Goal: Task Accomplishment & Management: Complete application form

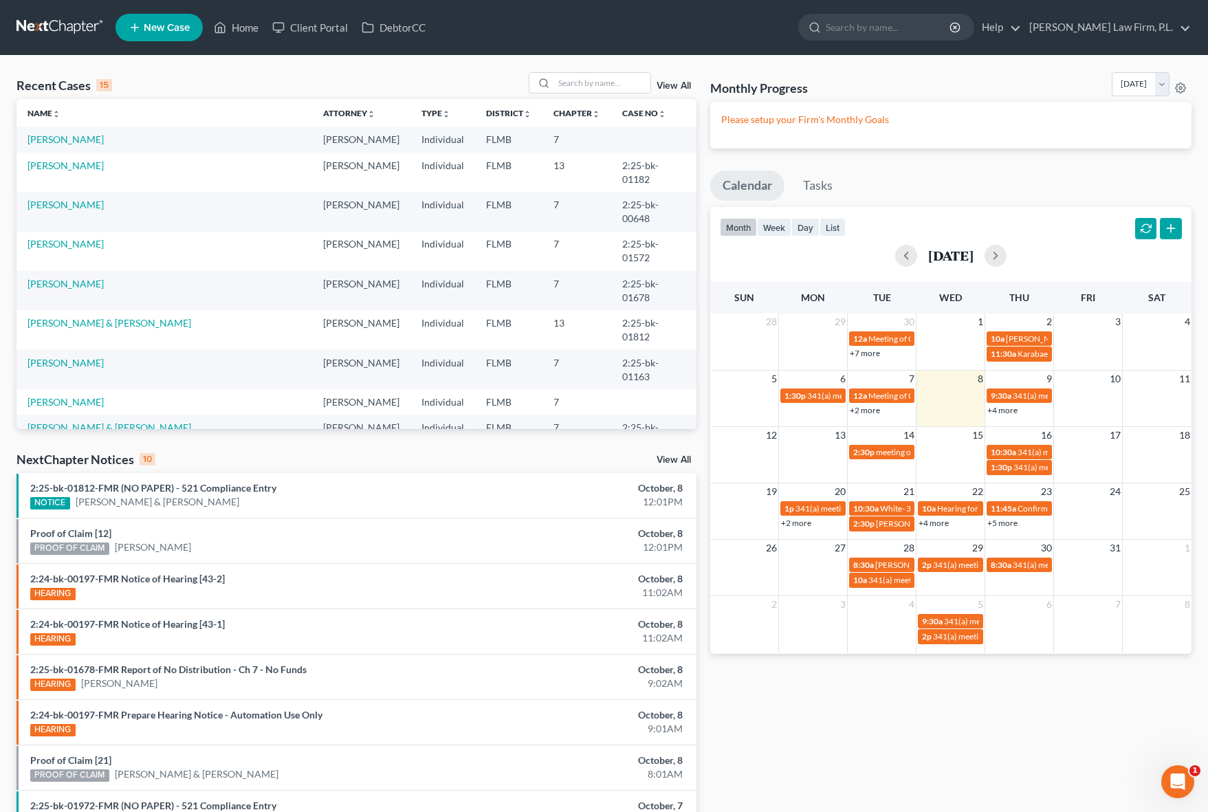
click at [155, 28] on span "New Case" at bounding box center [167, 28] width 46 height 10
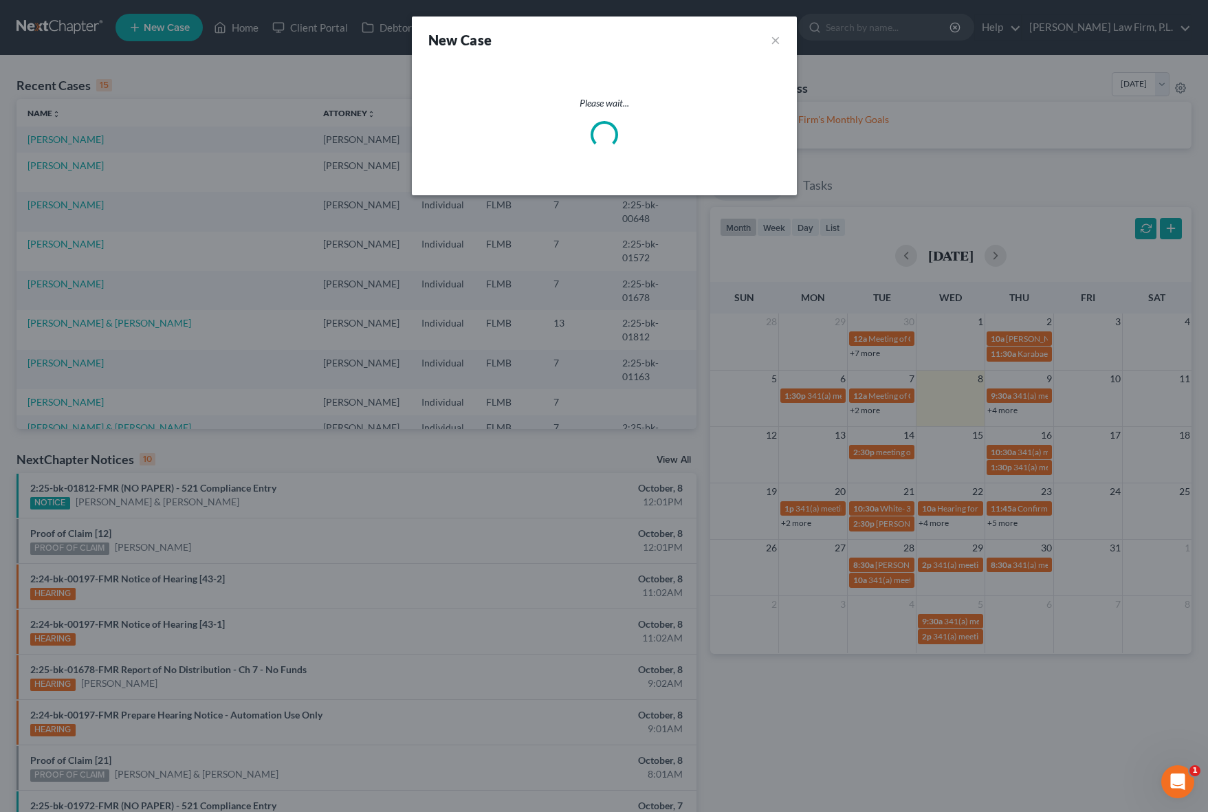
select select "15"
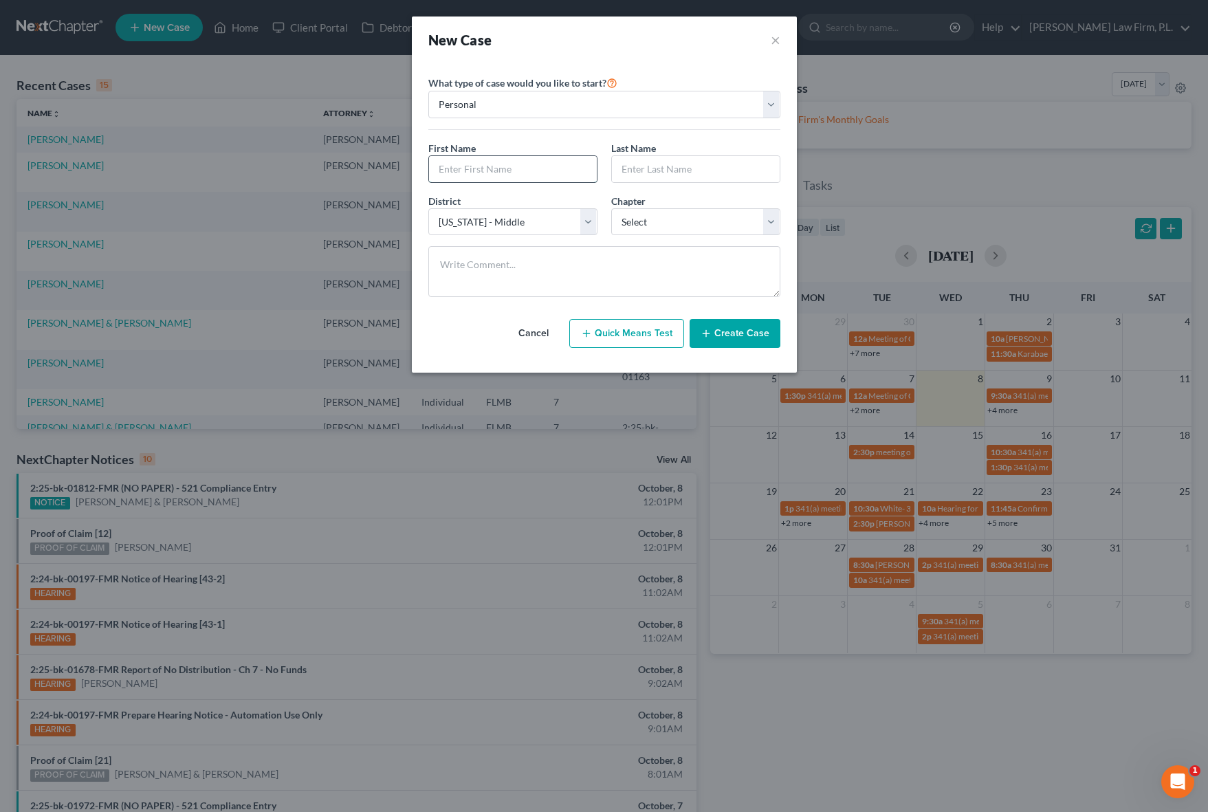
click at [494, 161] on input "text" at bounding box center [513, 169] width 168 height 26
type input "Rick"
type input "Jannings"
click at [565, 206] on div "District * Select Alabama - Middle Alabama - Northern Alabama - Southern Alaska…" at bounding box center [512, 215] width 183 height 42
click at [660, 219] on select "Select 7 11 12 13" at bounding box center [695, 221] width 169 height 27
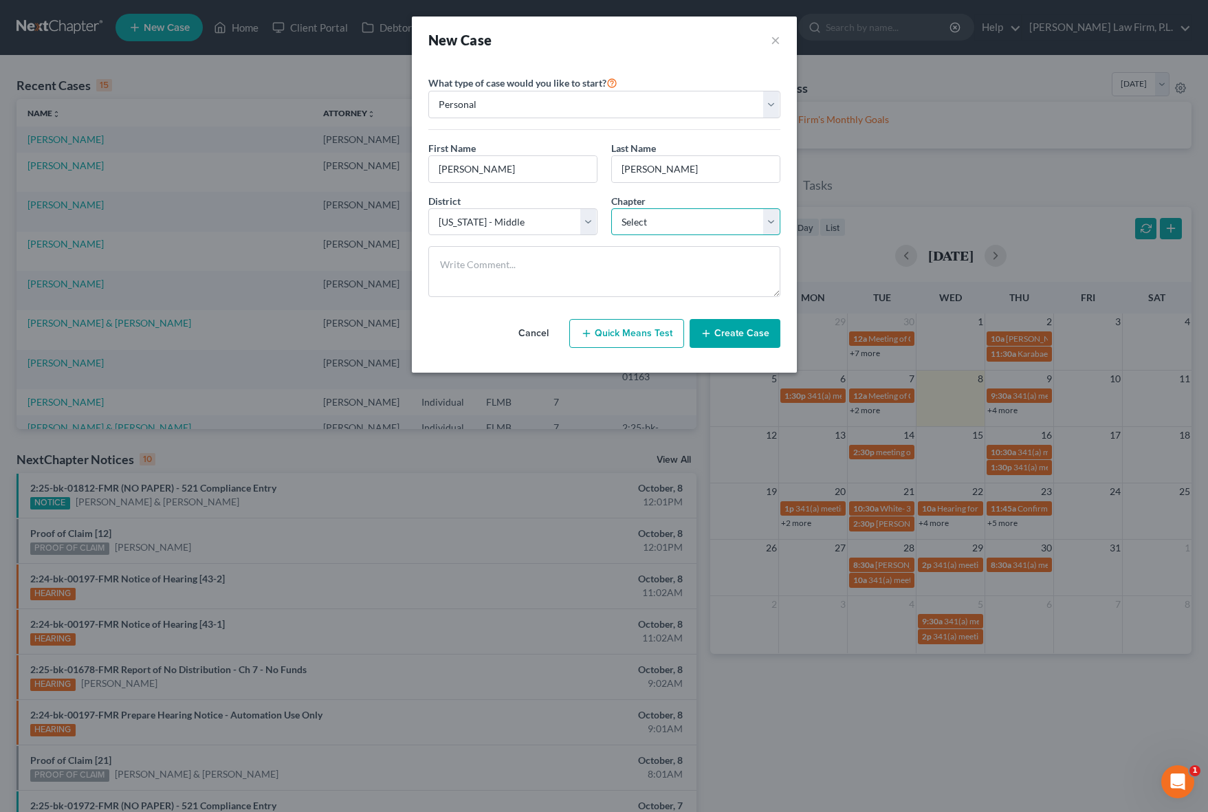
select select "0"
click at [611, 208] on select "Select 7 11 12 13" at bounding box center [695, 221] width 169 height 27
click at [581, 254] on textarea at bounding box center [604, 271] width 352 height 51
click at [745, 302] on div at bounding box center [604, 277] width 366 height 62
click at [743, 324] on button "Create Case" at bounding box center [734, 333] width 91 height 29
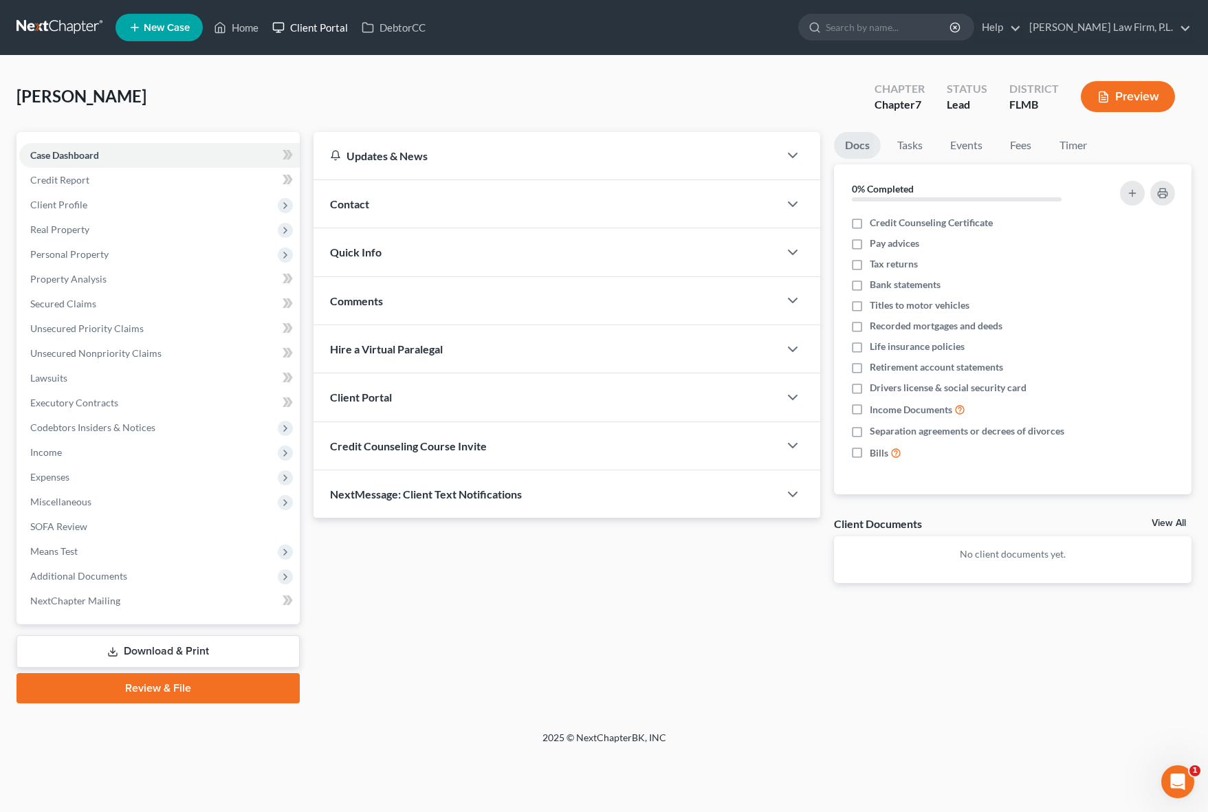
click at [339, 31] on link "Client Portal" at bounding box center [309, 27] width 89 height 25
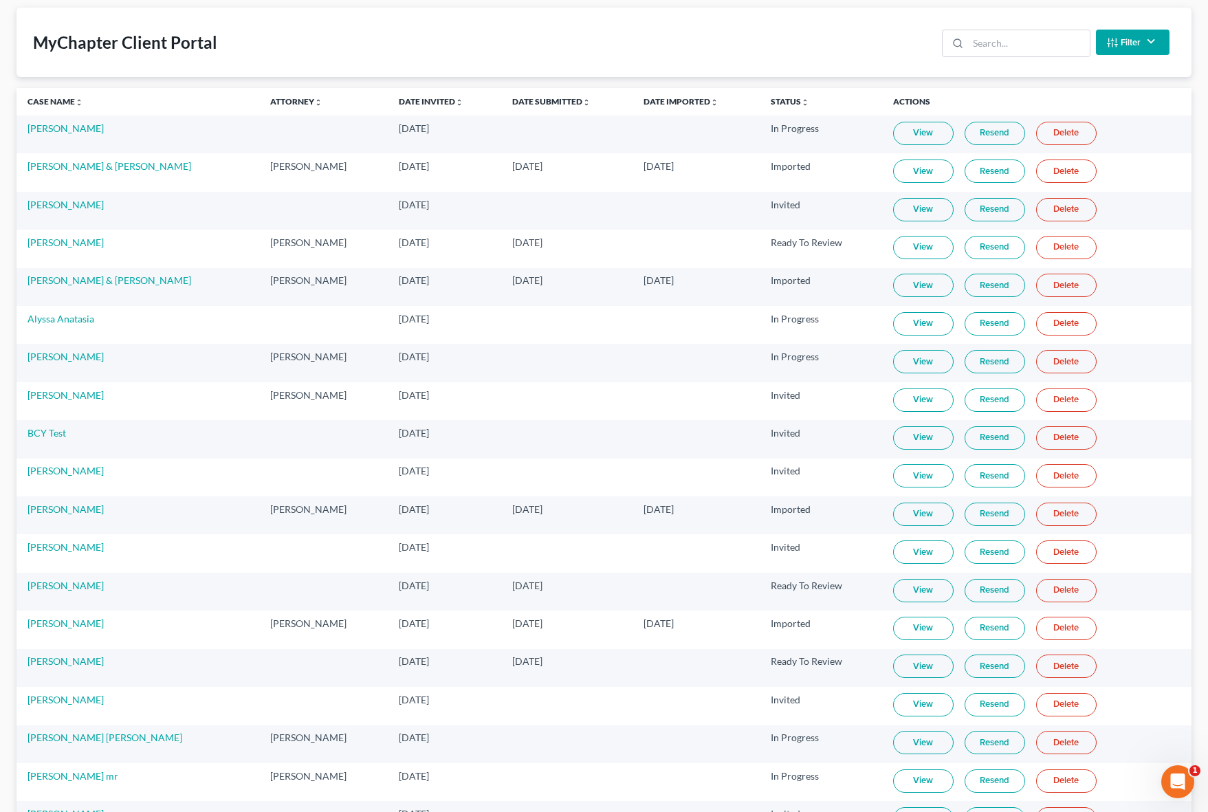
scroll to position [4, 0]
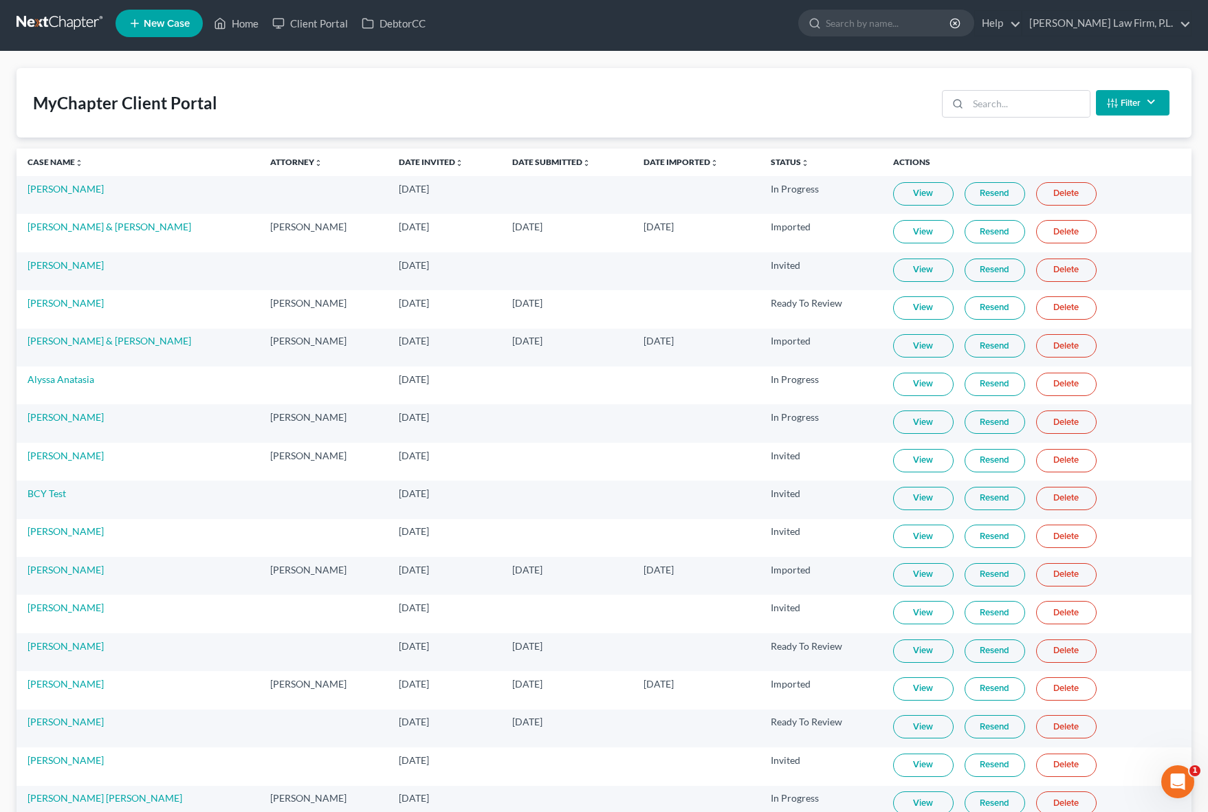
click at [86, 19] on link at bounding box center [60, 23] width 88 height 25
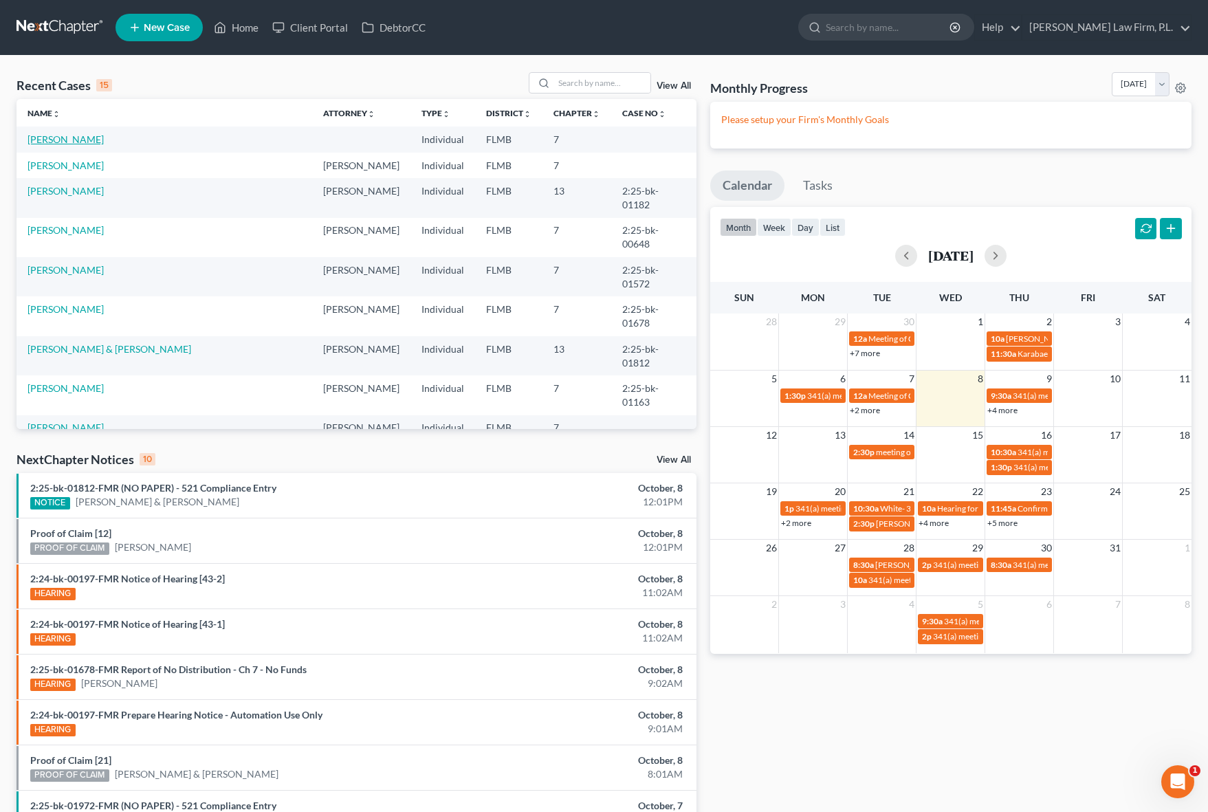
click at [80, 138] on link "[PERSON_NAME]" at bounding box center [65, 139] width 76 height 12
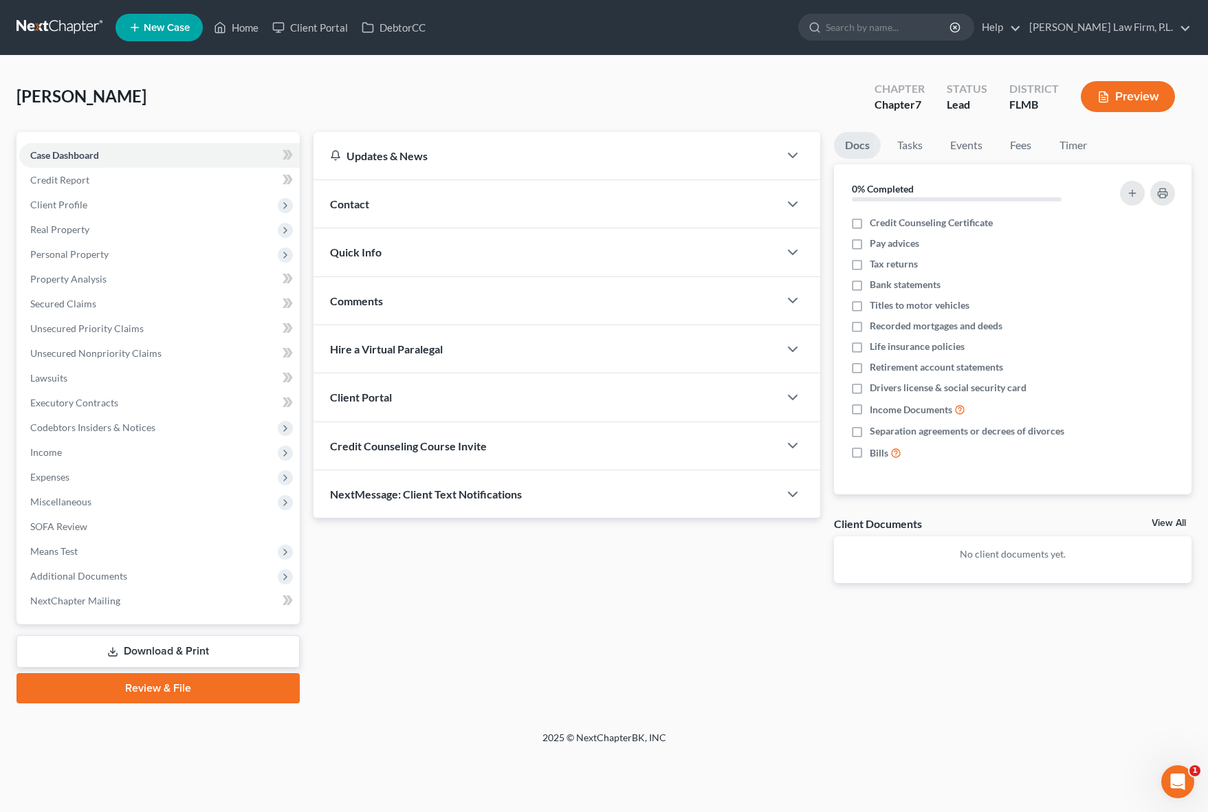
click at [435, 210] on div "Contact" at bounding box center [545, 203] width 465 height 47
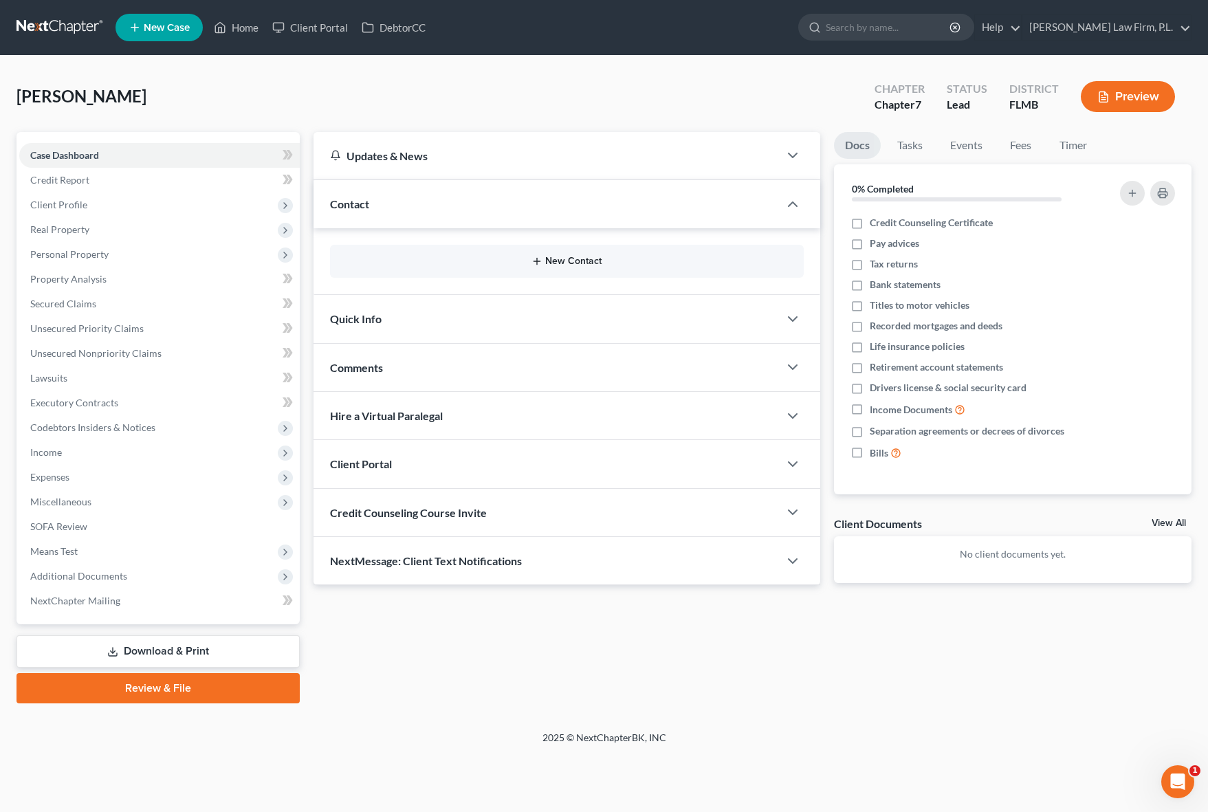
click at [461, 265] on button "New Contact" at bounding box center [566, 261] width 451 height 11
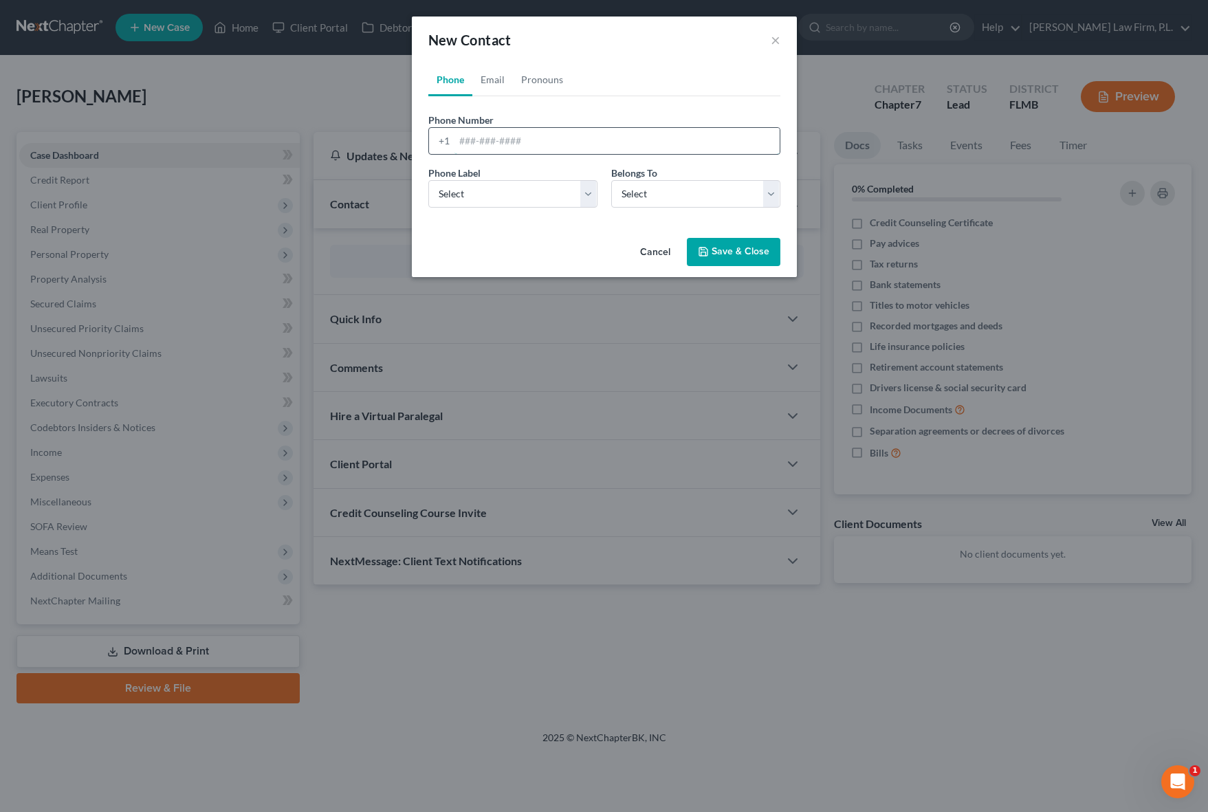
click at [492, 148] on input "tel" at bounding box center [616, 141] width 325 height 26
click at [484, 140] on input "tel" at bounding box center [616, 141] width 325 height 26
paste input "+1 (239) 703-6425"
click at [474, 142] on input "+1 (239) 703-6425" at bounding box center [616, 141] width 325 height 26
type input "(239) 703-6425"
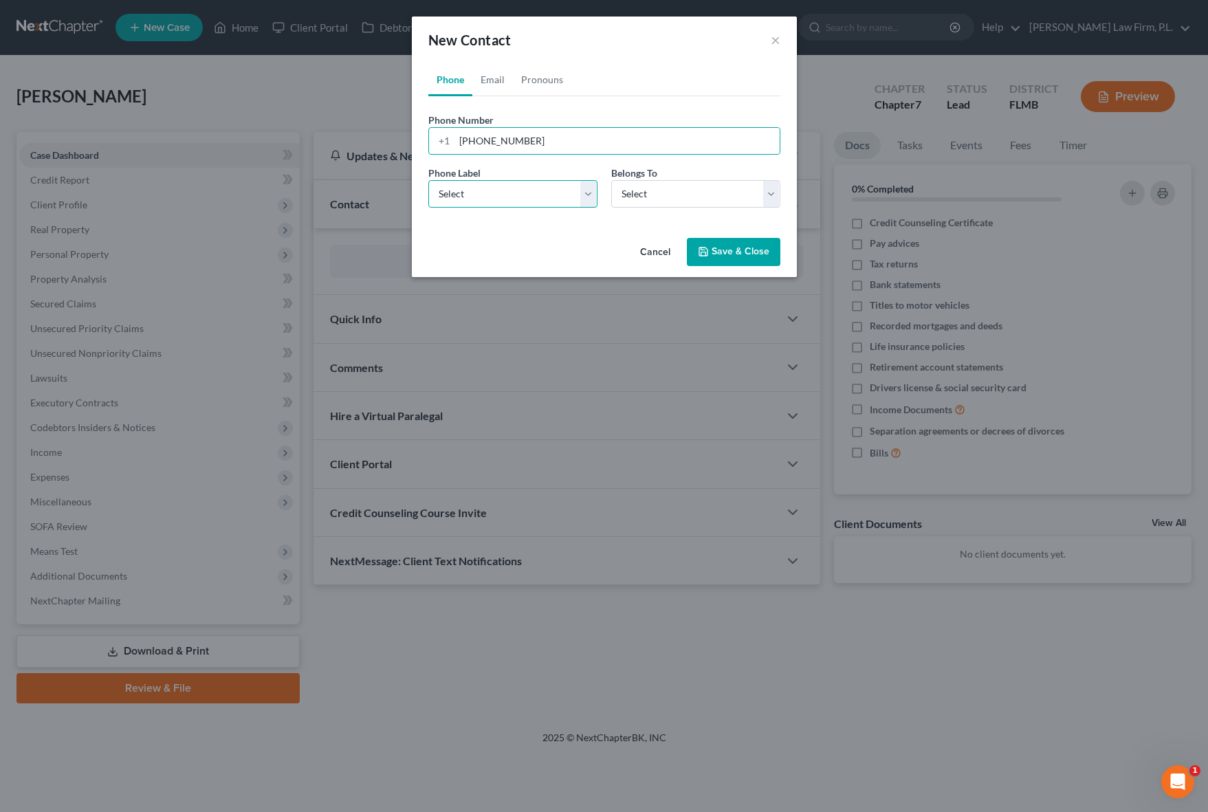
click at [555, 190] on select "Select Mobile Home Work Other" at bounding box center [512, 193] width 169 height 27
select select "0"
click at [428, 180] on select "Select Mobile Home Work Other" at bounding box center [512, 193] width 169 height 27
click at [661, 203] on select "Select Client Other" at bounding box center [695, 193] width 169 height 27
select select "0"
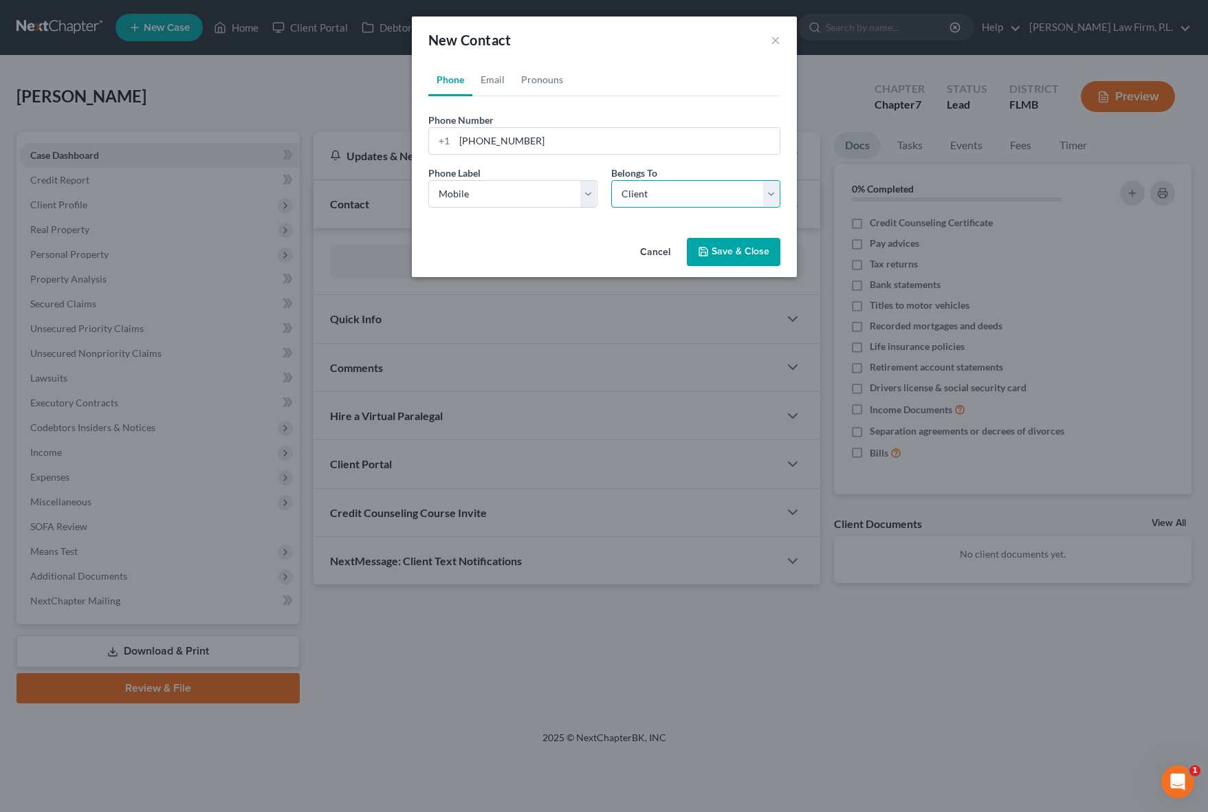
click at [611, 180] on select "Select Client Other" at bounding box center [695, 193] width 169 height 27
click at [498, 85] on link "Email" at bounding box center [492, 79] width 41 height 33
click at [500, 145] on input "email" at bounding box center [616, 141] width 325 height 26
type input "janningsrick@gmail.com"
click at [476, 192] on select "Select Home Work Other" at bounding box center [512, 193] width 169 height 27
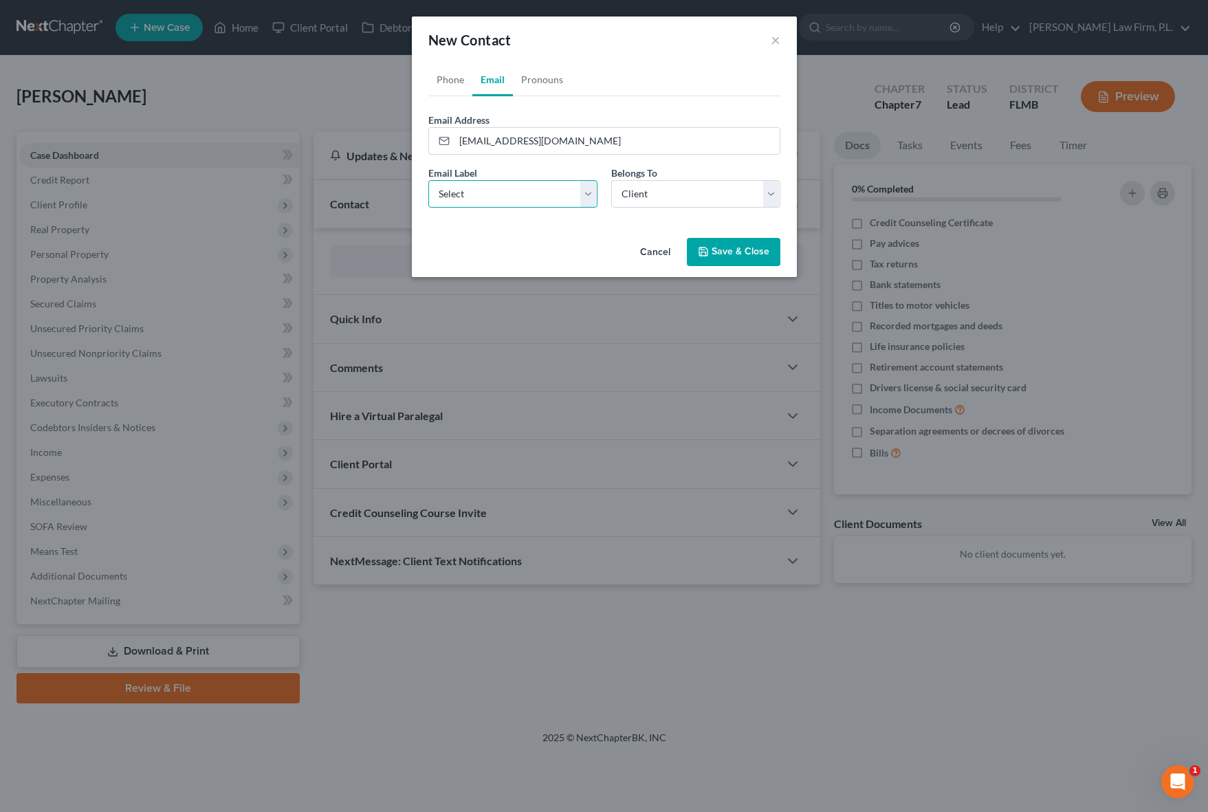
click at [428, 180] on select "Select Home Work Other" at bounding box center [512, 193] width 169 height 27
click at [489, 190] on select "Select Home Work Other" at bounding box center [512, 193] width 169 height 27
select select "0"
click at [428, 180] on select "Select Home Work Other" at bounding box center [512, 193] width 169 height 27
click at [670, 193] on select "Select Client Other" at bounding box center [695, 193] width 169 height 27
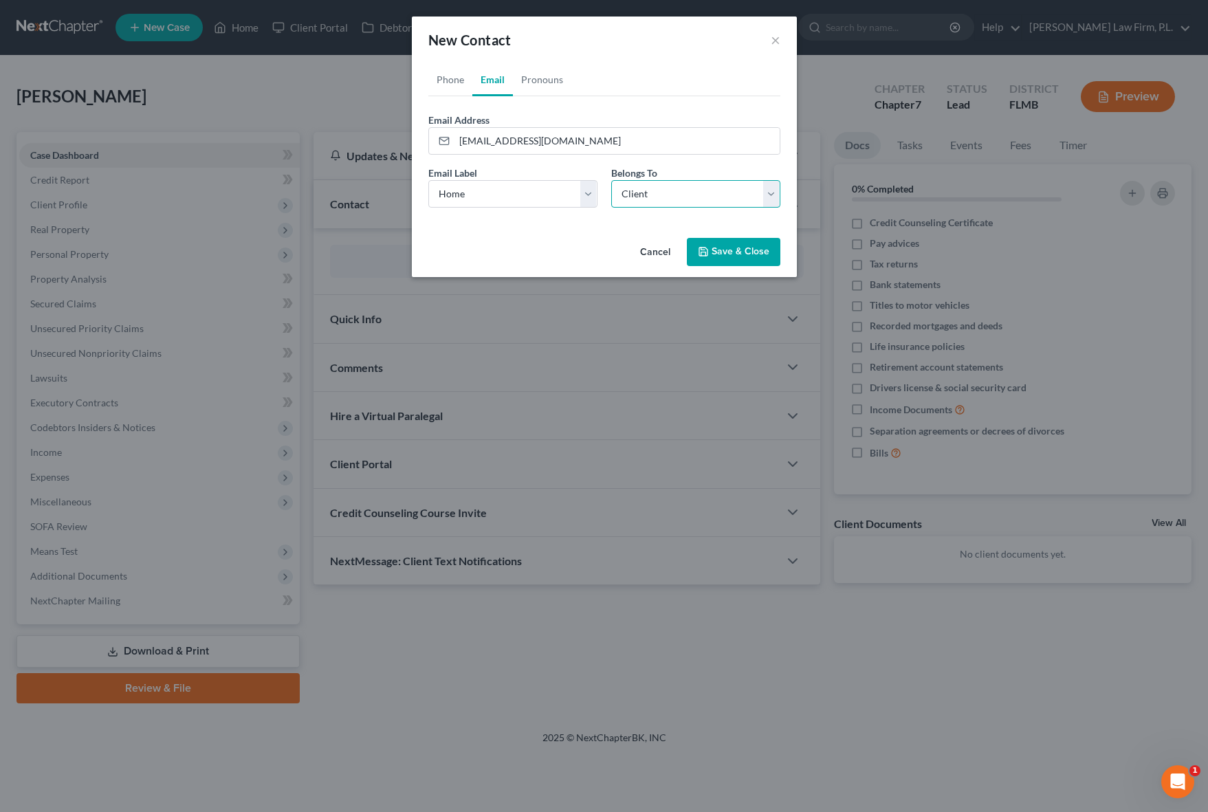
click at [611, 180] on select "Select Client Other" at bounding box center [695, 193] width 169 height 27
click at [521, 236] on div "Cancel Save & Close" at bounding box center [604, 254] width 385 height 45
click at [747, 254] on button "Save & Close" at bounding box center [733, 252] width 93 height 29
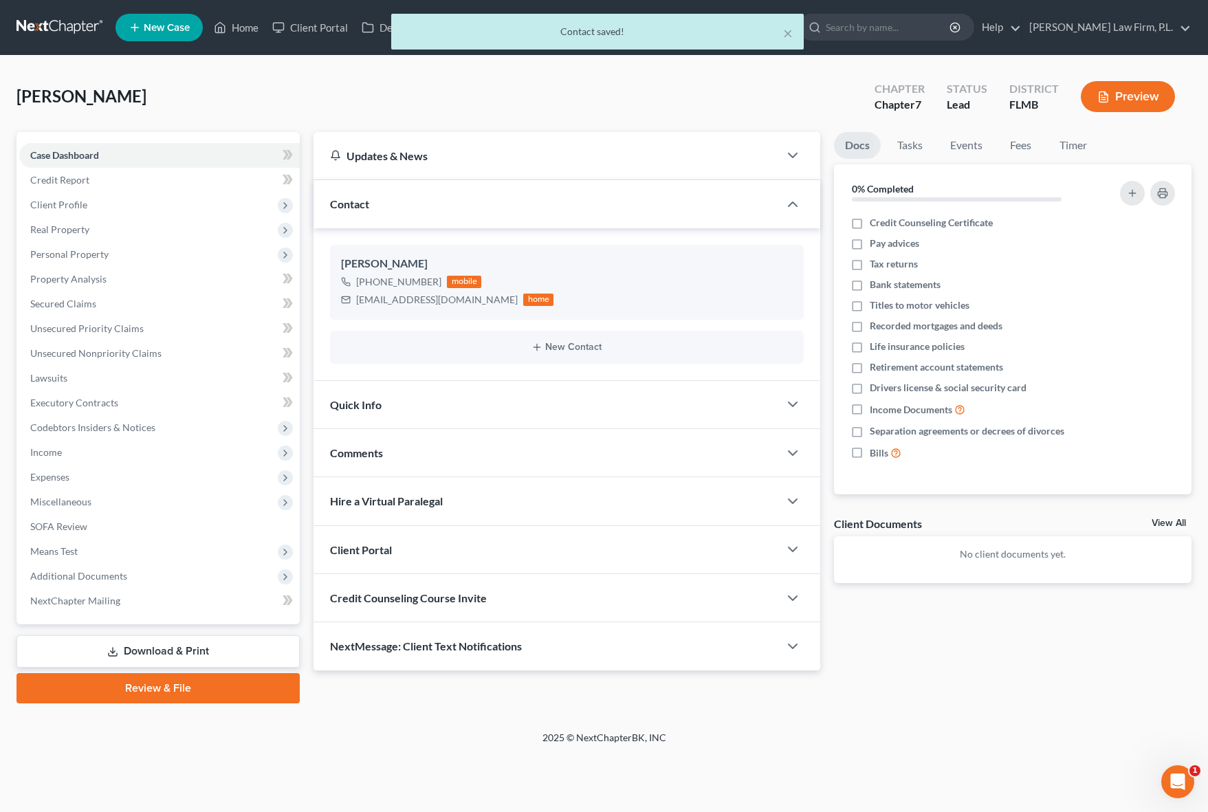
click at [383, 552] on span "Client Portal" at bounding box center [361, 549] width 62 height 13
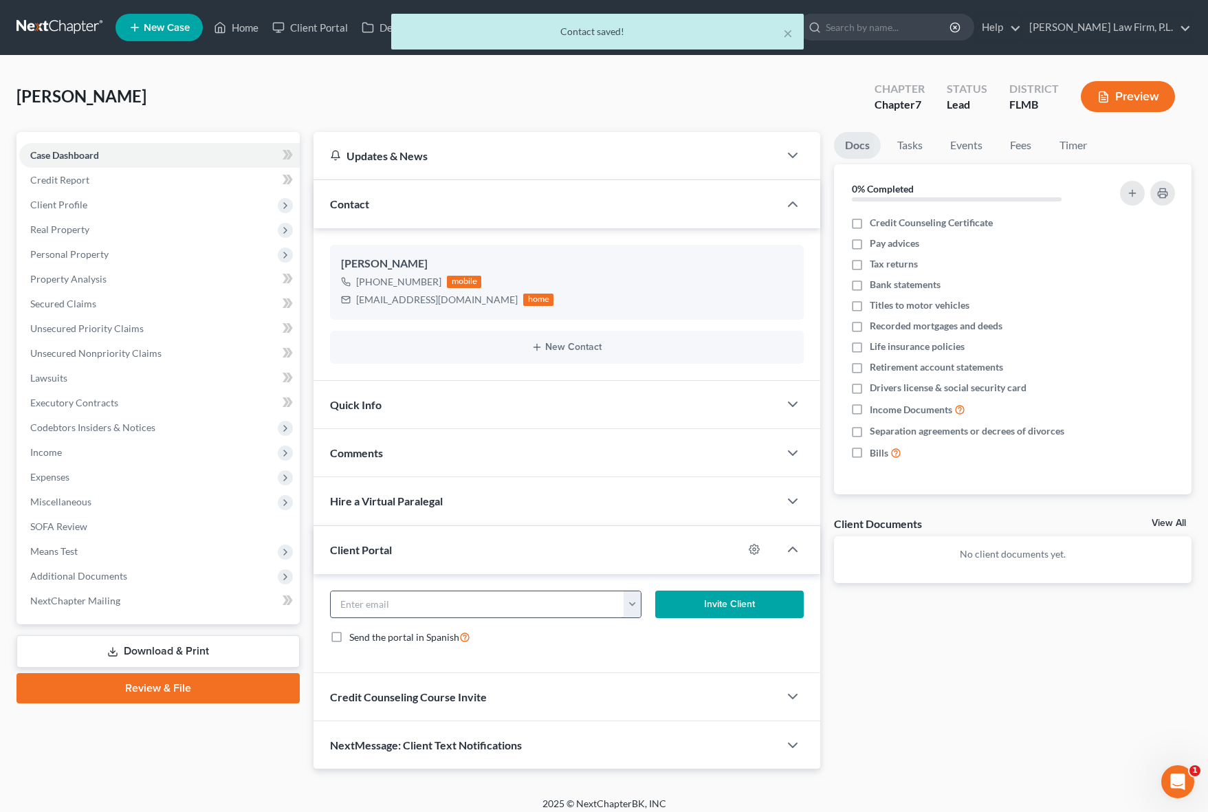
click at [417, 609] on input "email" at bounding box center [478, 604] width 294 height 26
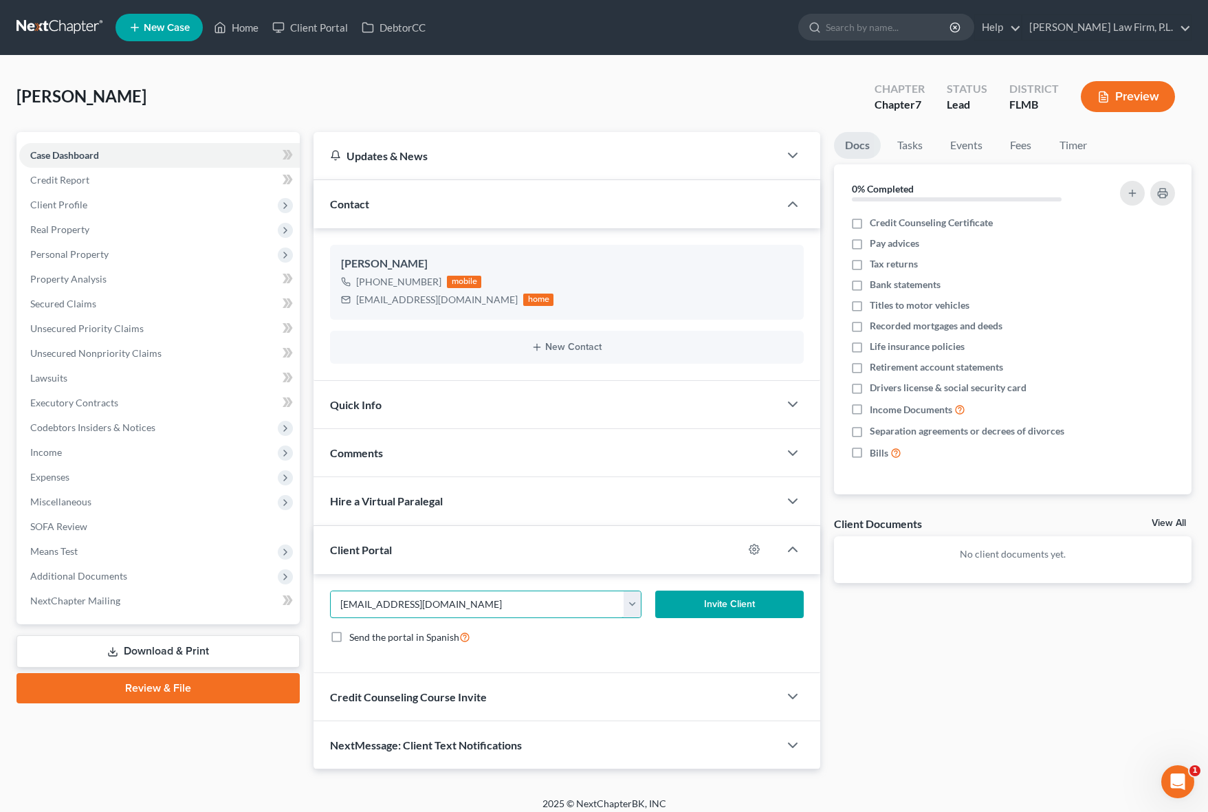
type input "janningsrick@gmail.com"
click at [685, 611] on button "Invite Client" at bounding box center [729, 604] width 148 height 27
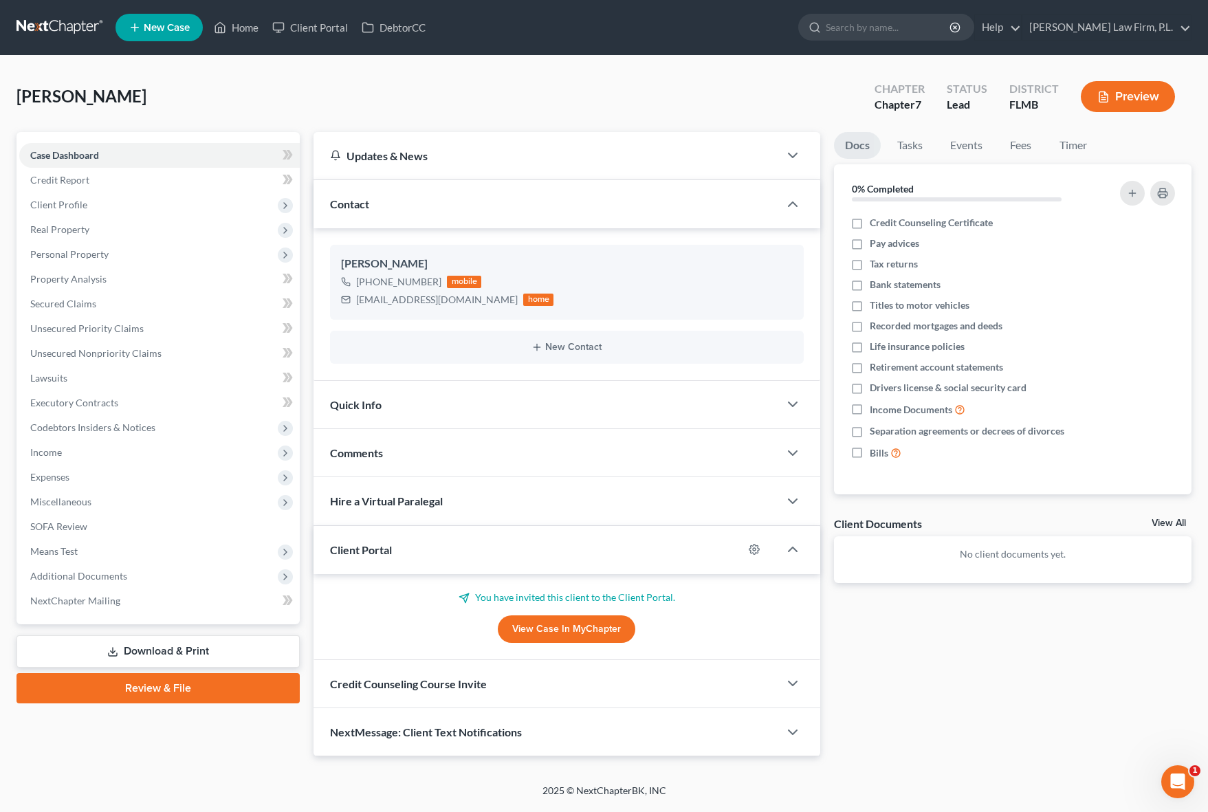
click at [868, 670] on div "Docs Tasks Events Fees Timer 0% Completed Nothing here yet! Credit Counseling C…" at bounding box center [1012, 444] width 371 height 625
click at [322, 23] on link "Client Portal" at bounding box center [309, 27] width 89 height 25
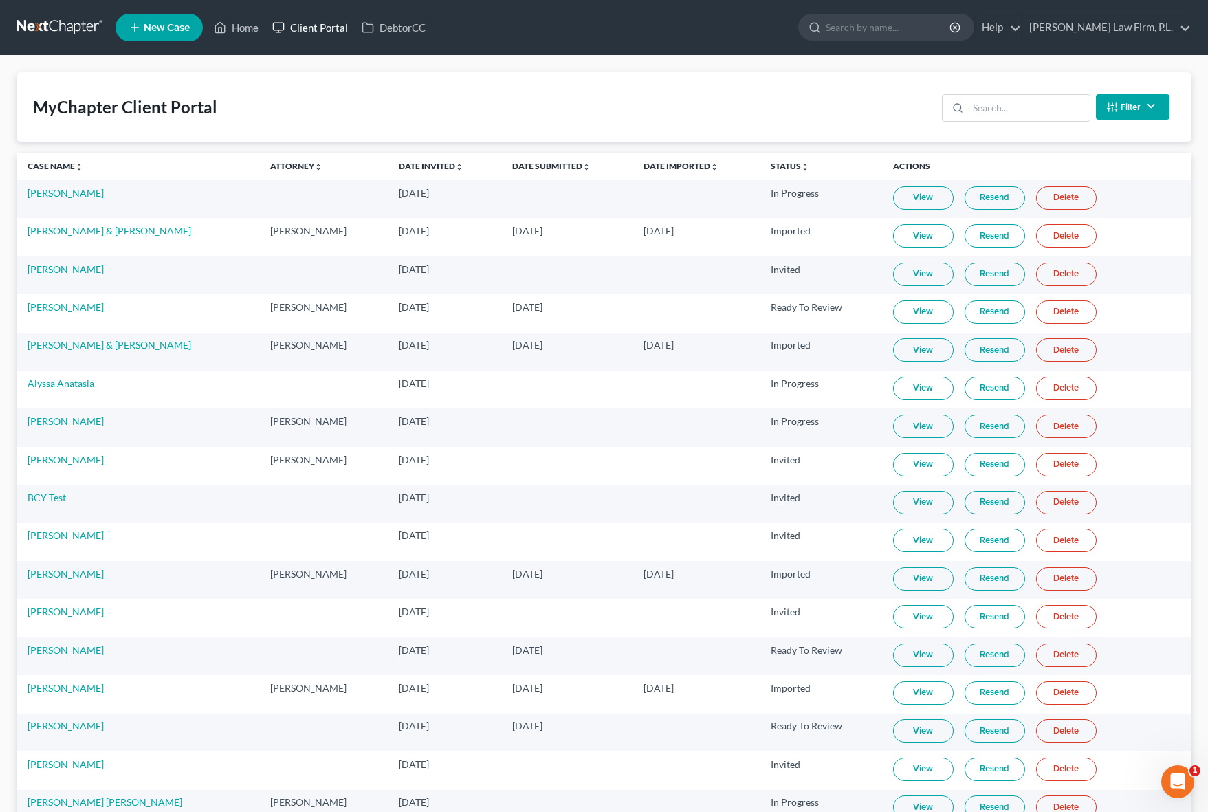
scroll to position [193, 0]
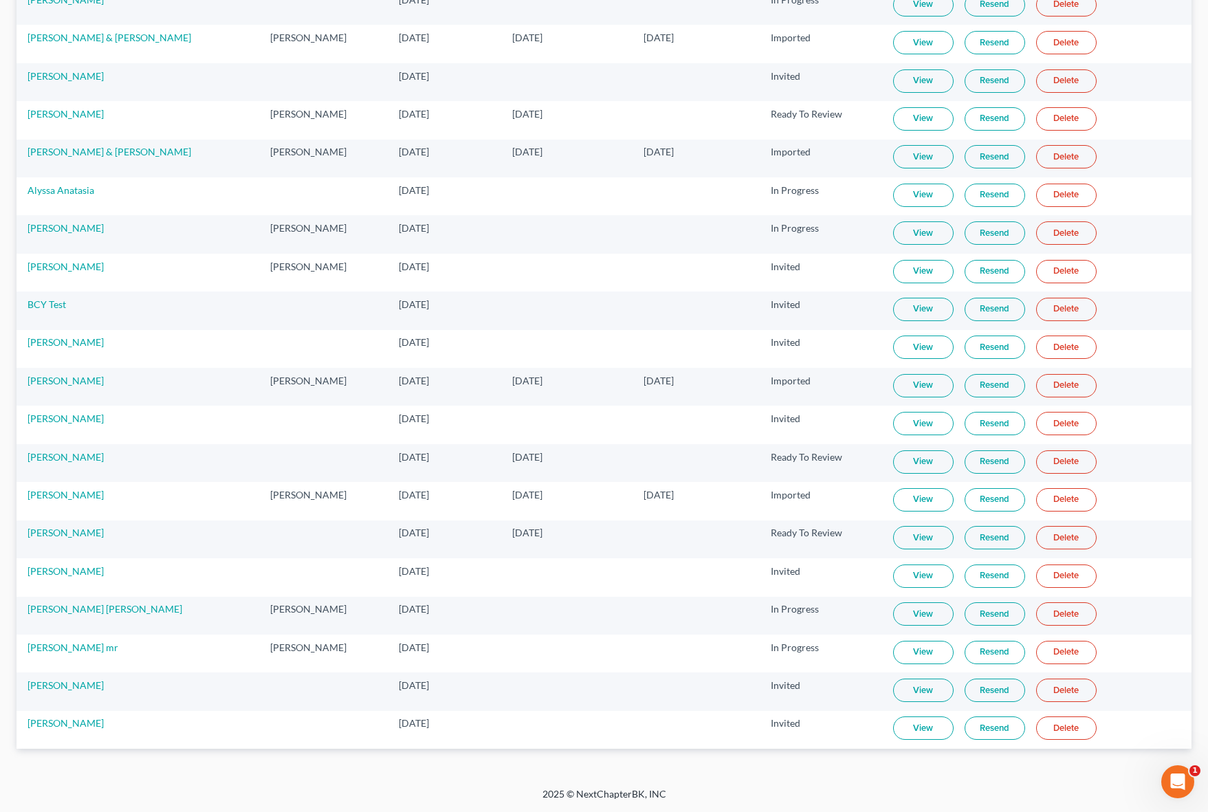
click at [890, 764] on div "MyChapter Client Portal Filter Status Filter... Invited In Progress Ready To Re…" at bounding box center [604, 325] width 1208 height 925
click at [6, 689] on div "MyChapter Client Portal Filter Status Filter... Invited In Progress Ready To Re…" at bounding box center [604, 325] width 1208 height 925
click at [309, 780] on div "MyChapter Client Portal Filter Status Filter... Invited In Progress Ready To Re…" at bounding box center [604, 325] width 1208 height 925
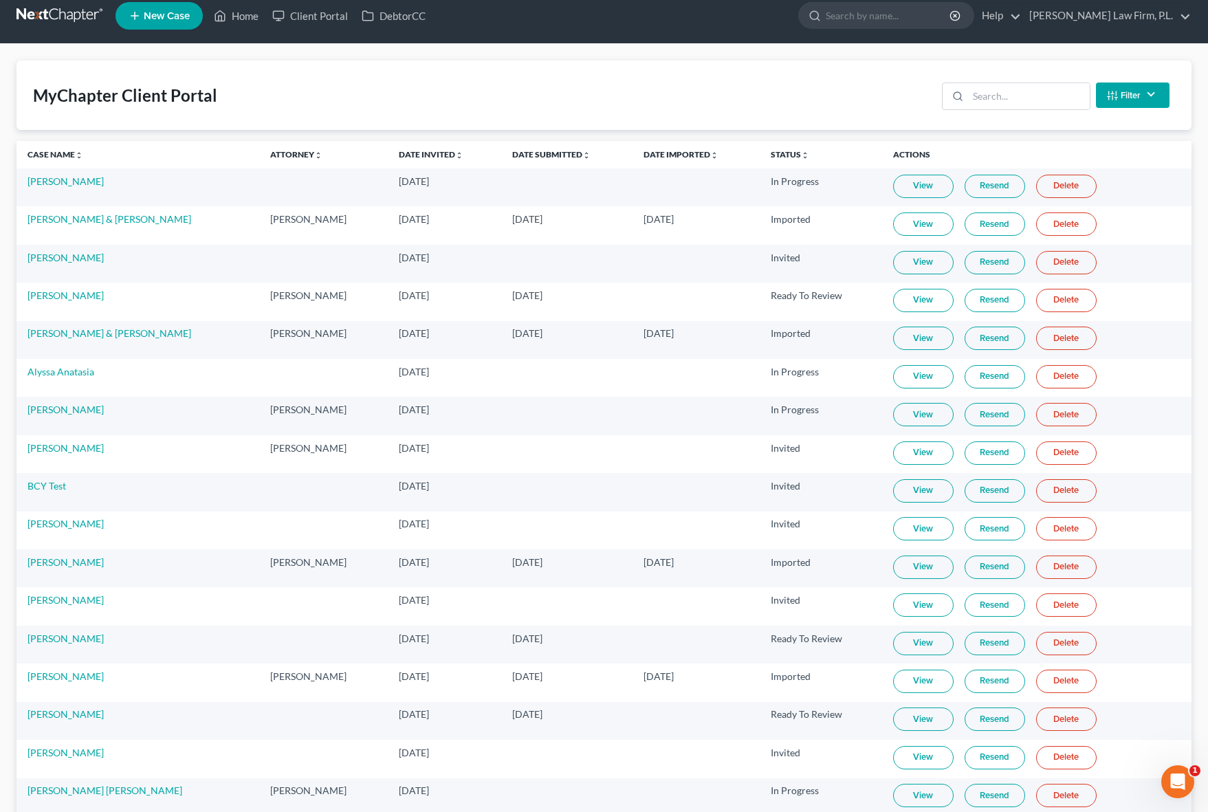
scroll to position [0, 0]
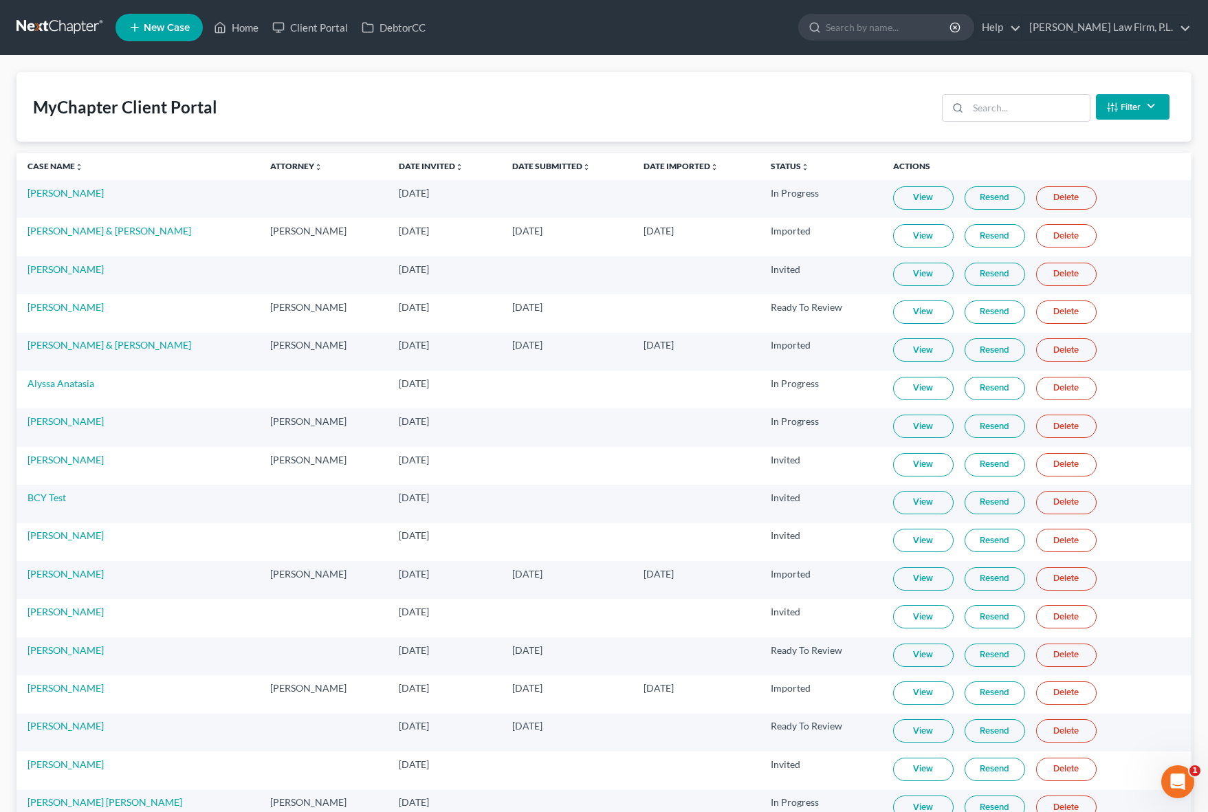
click at [69, 16] on link at bounding box center [60, 27] width 88 height 25
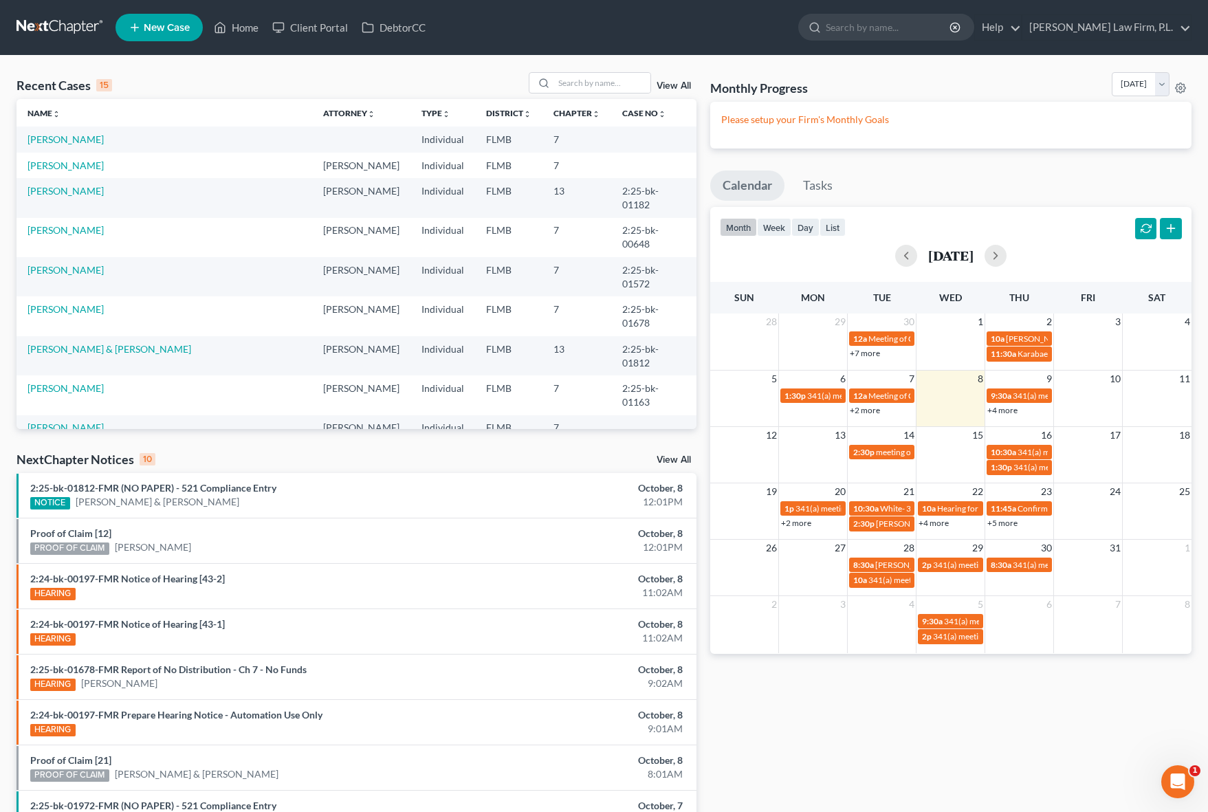
click at [702, 238] on div "Recent Cases 15 View All Name unfold_more expand_more expand_less Attorney unfo…" at bounding box center [357, 510] width 694 height 876
